Goal: Purchase product/service

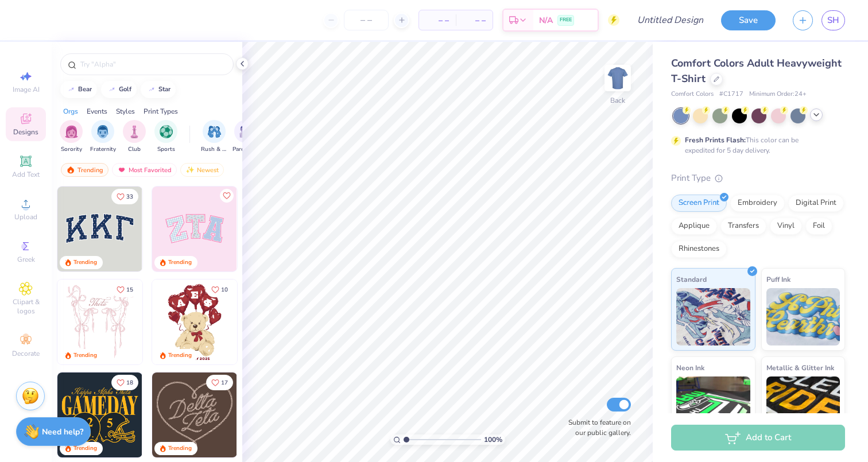
click at [819, 116] on icon at bounding box center [816, 114] width 9 height 9
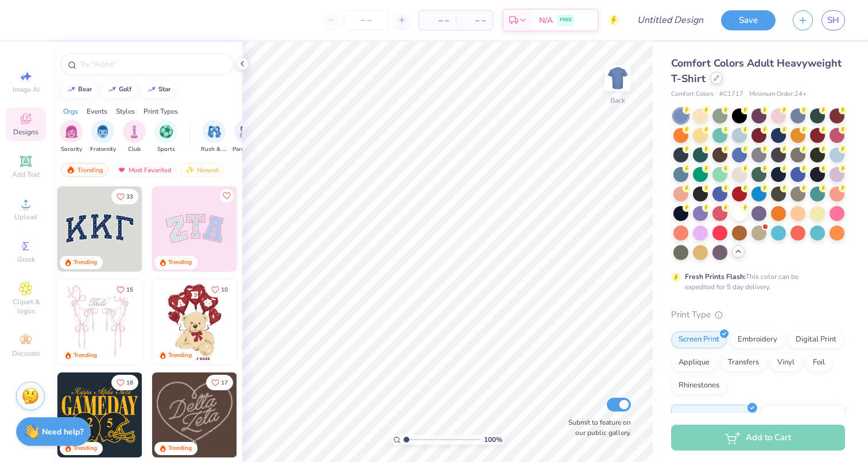
click at [717, 78] on icon at bounding box center [717, 78] width 5 height 5
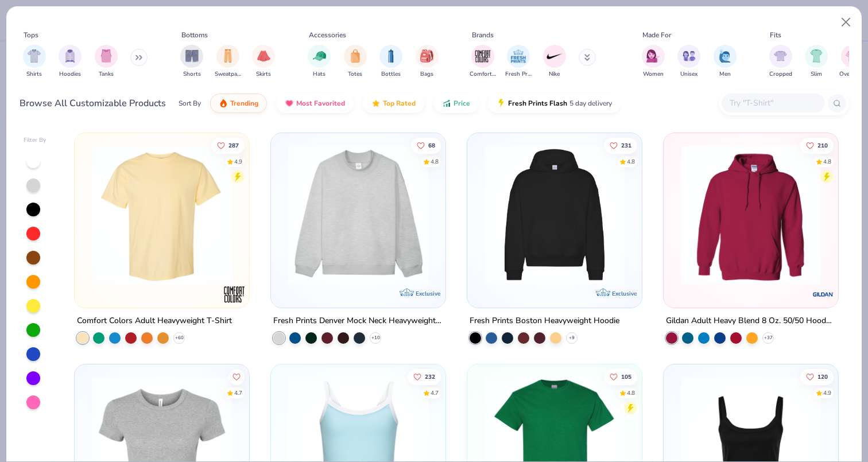
click at [360, 227] on img at bounding box center [359, 215] width 152 height 140
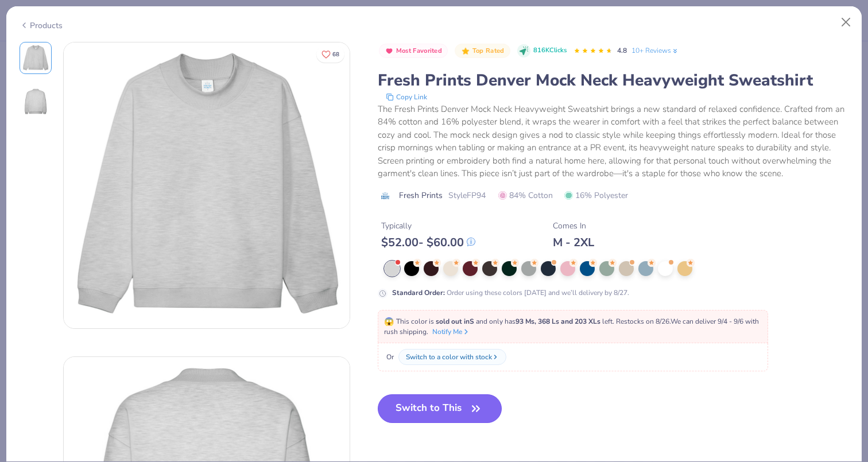
click at [424, 410] on button "Switch to This" at bounding box center [440, 409] width 125 height 29
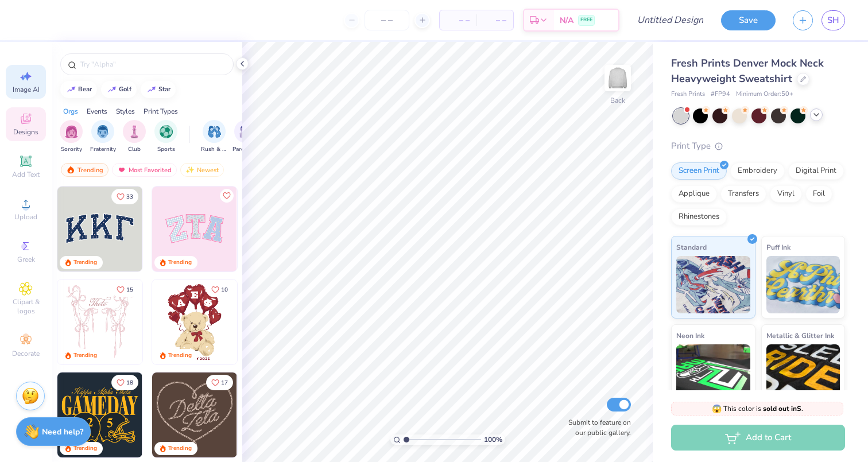
click at [28, 87] on span "Image AI" at bounding box center [26, 89] width 27 height 9
select select "4"
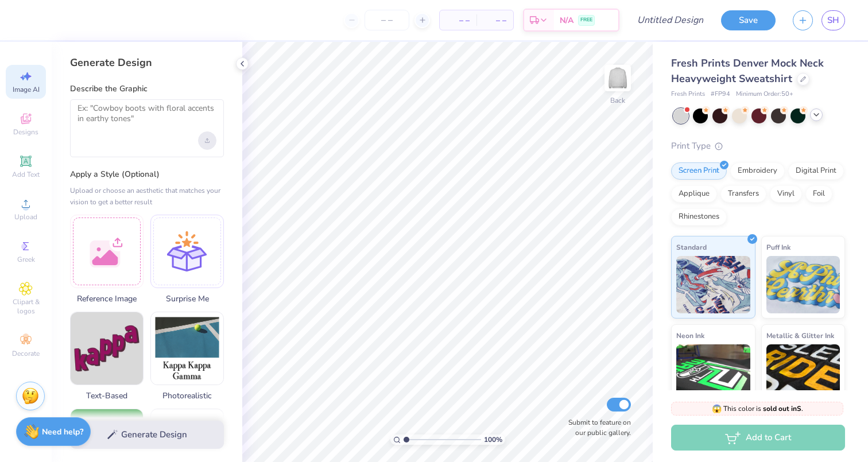
click at [207, 140] on icon "Upload image" at bounding box center [207, 139] width 0 height 3
click at [122, 124] on textarea at bounding box center [147, 117] width 139 height 29
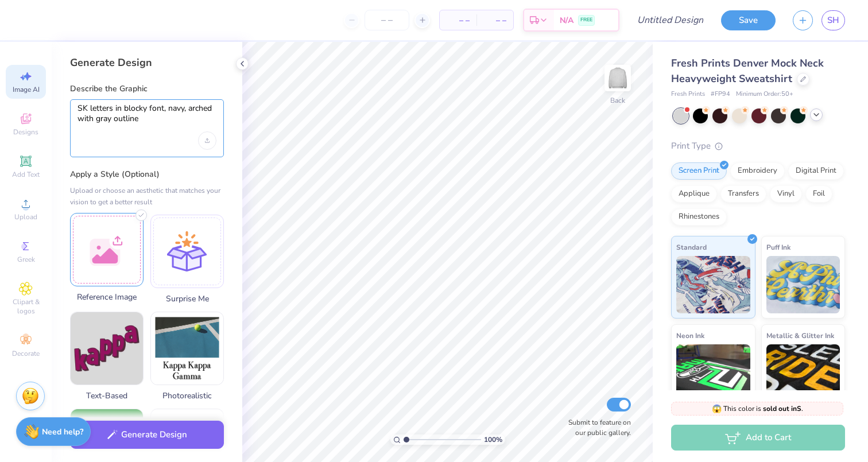
type textarea "SK letters in blocky font, navy, arched with gray outline"
click at [101, 264] on div at bounding box center [107, 250] width 74 height 74
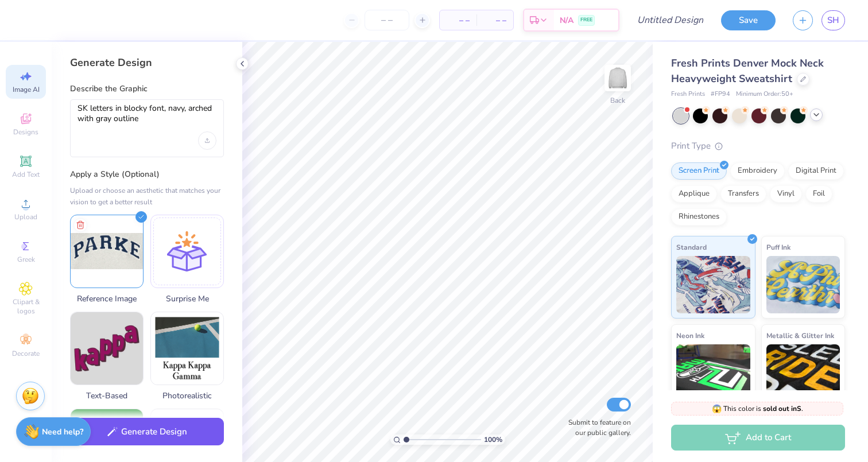
click at [183, 432] on button "Generate Design" at bounding box center [147, 432] width 154 height 28
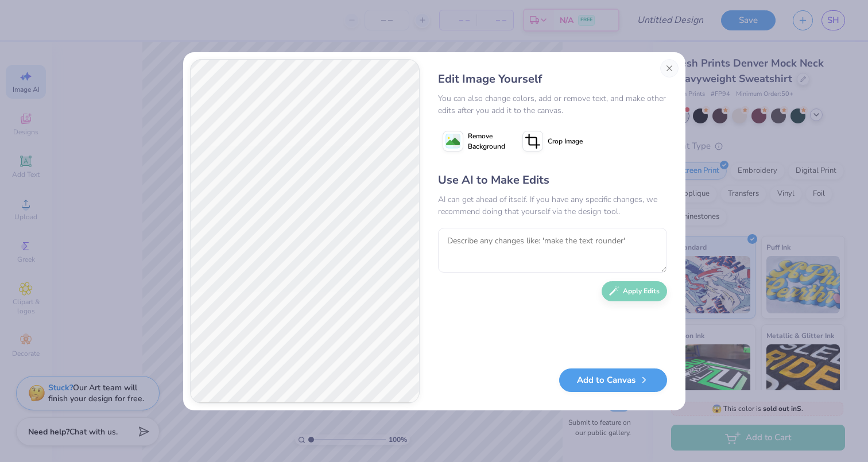
click at [455, 146] on image at bounding box center [453, 142] width 14 height 14
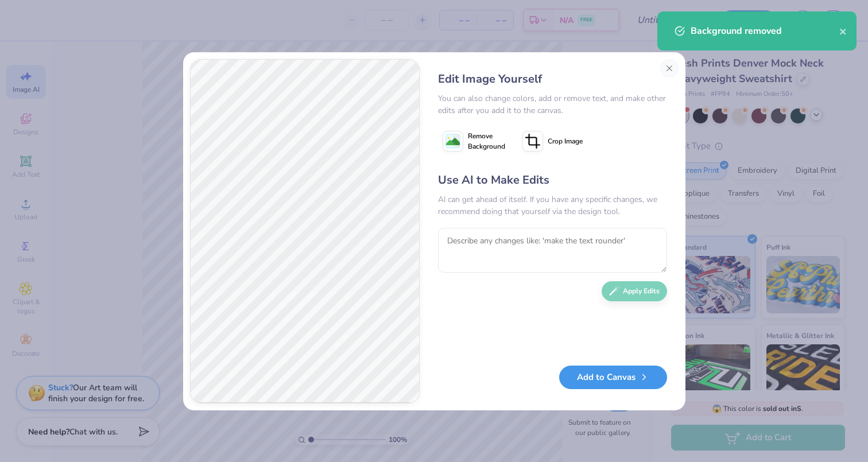
click at [589, 385] on button "Add to Canvas" at bounding box center [613, 378] width 108 height 24
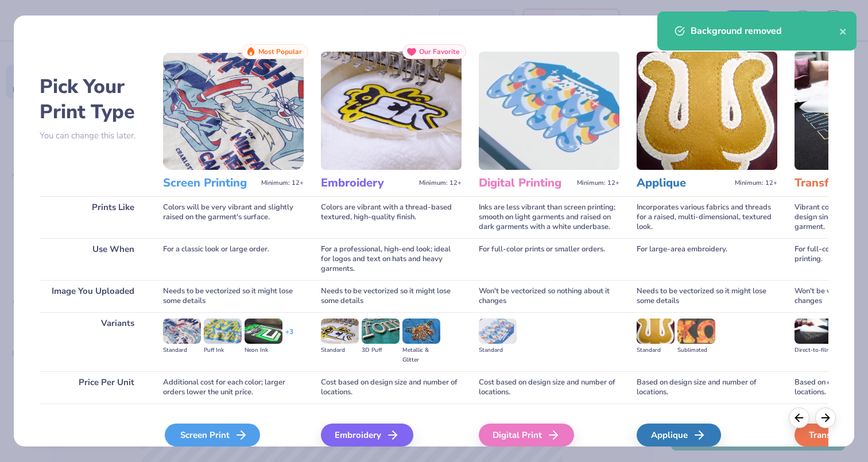
click at [199, 431] on div "Screen Print" at bounding box center [212, 435] width 95 height 23
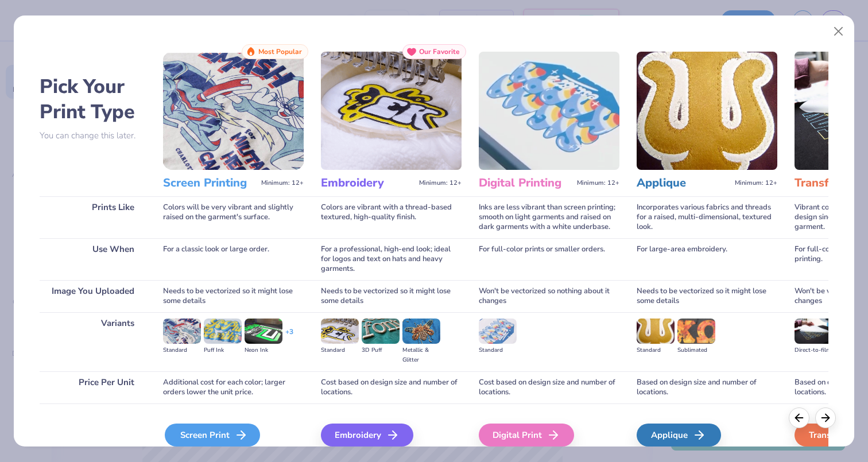
click at [213, 433] on div "Screen Print" at bounding box center [212, 435] width 95 height 23
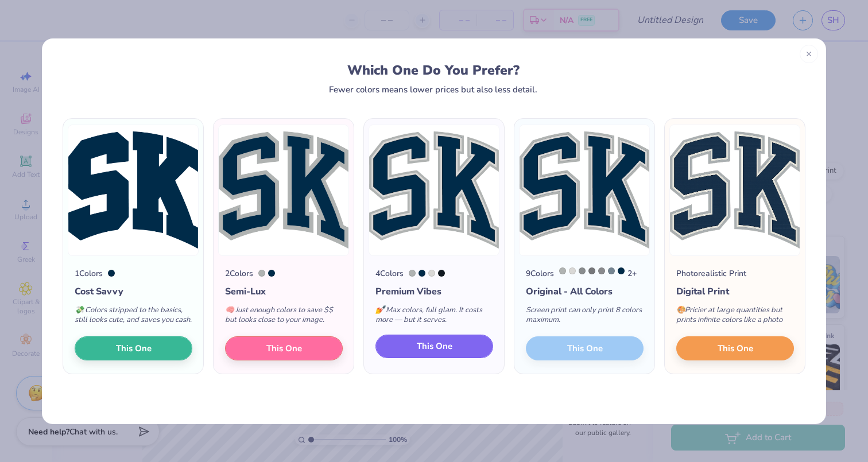
click at [420, 353] on span "This One" at bounding box center [435, 346] width 36 height 13
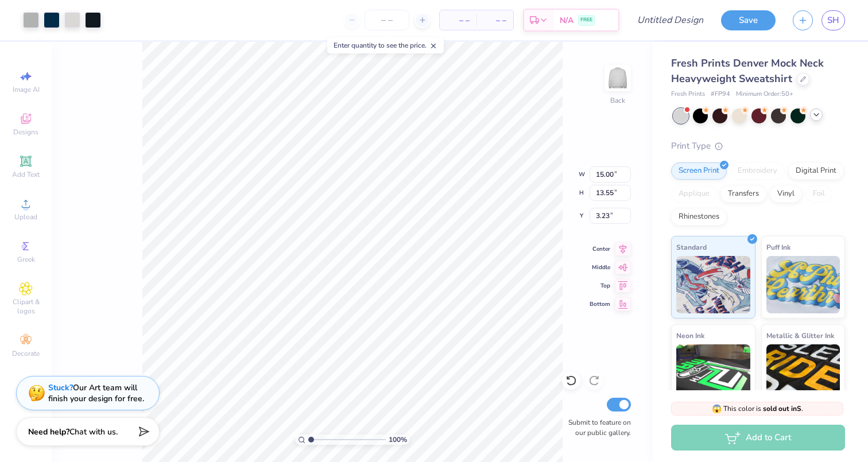
type input "8.03"
type input "7.25"
click at [71, 22] on div at bounding box center [72, 19] width 16 height 16
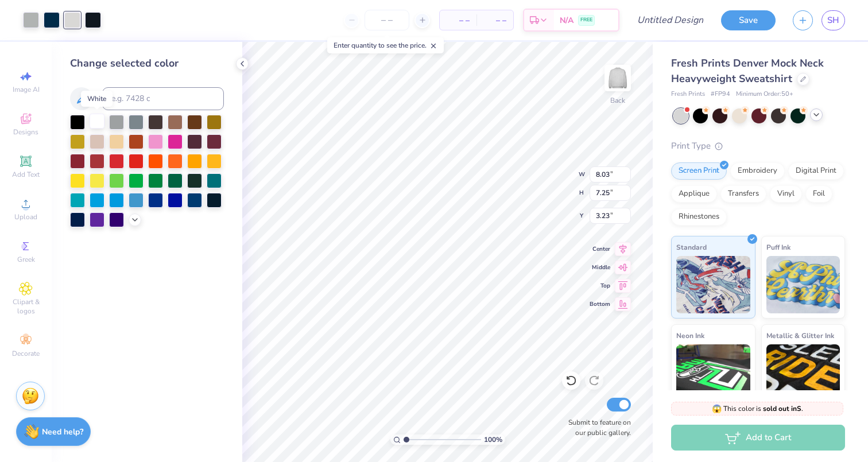
click at [91, 121] on div at bounding box center [97, 121] width 15 height 15
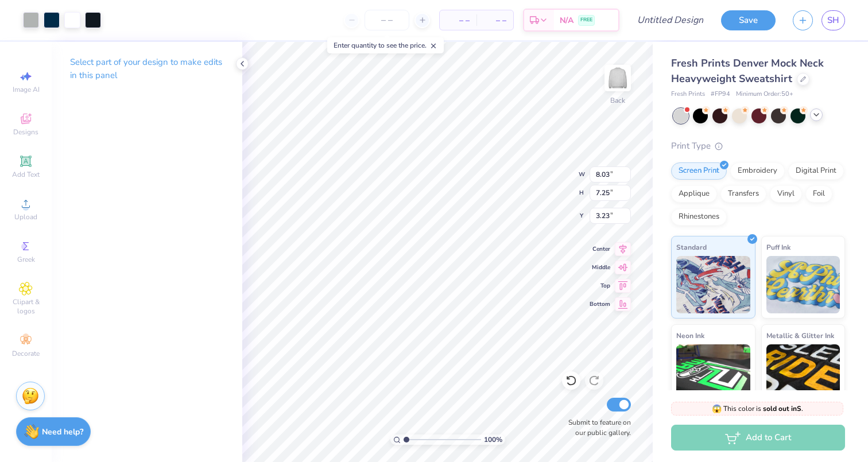
type input "3.00"
